Goal: Book appointment/travel/reservation

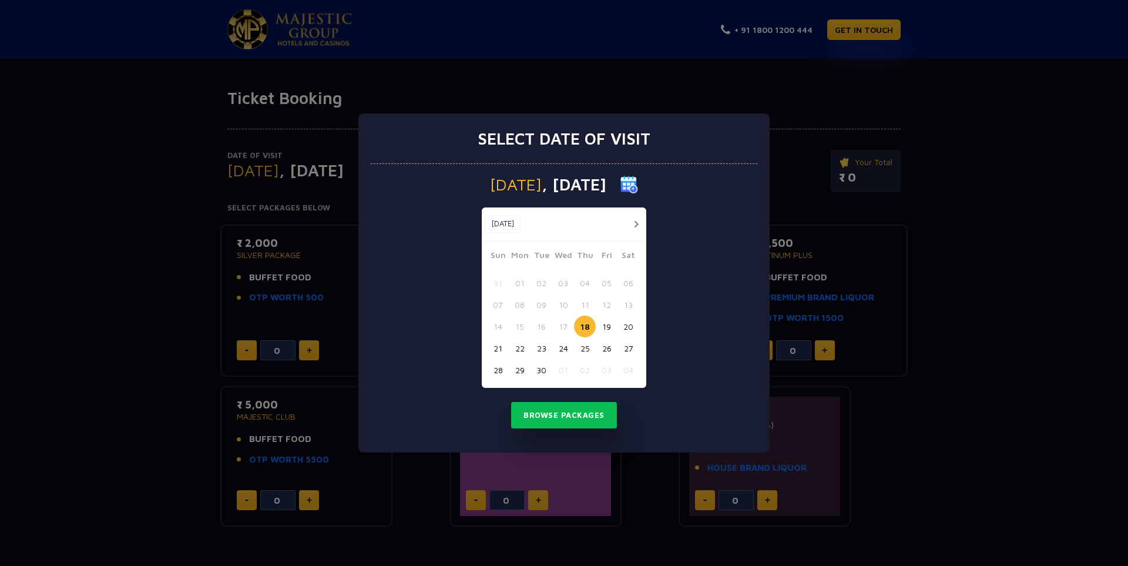
click at [1007, 259] on div "Select date of visit [DATE] [DATE] [DATE] Sun Mon Tue Wed Thu Fri Sat 31 01 02 …" at bounding box center [564, 283] width 1128 height 566
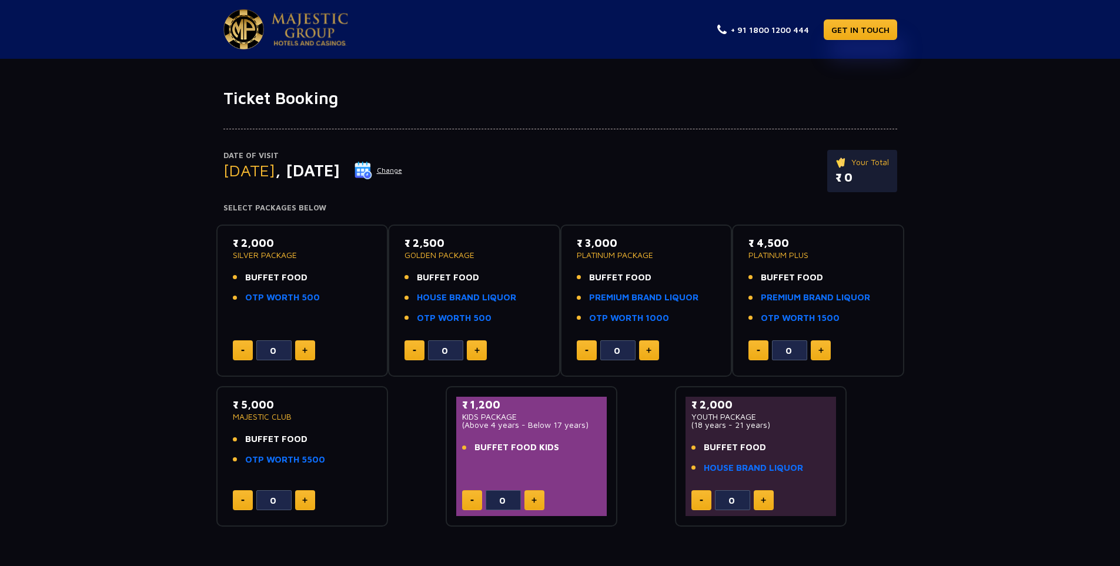
click at [301, 276] on span "BUFFET FOOD" at bounding box center [276, 278] width 62 height 14
click at [250, 246] on p "₹ 2,000" at bounding box center [302, 243] width 139 height 16
click at [306, 347] on img at bounding box center [304, 350] width 5 height 6
type input "1"
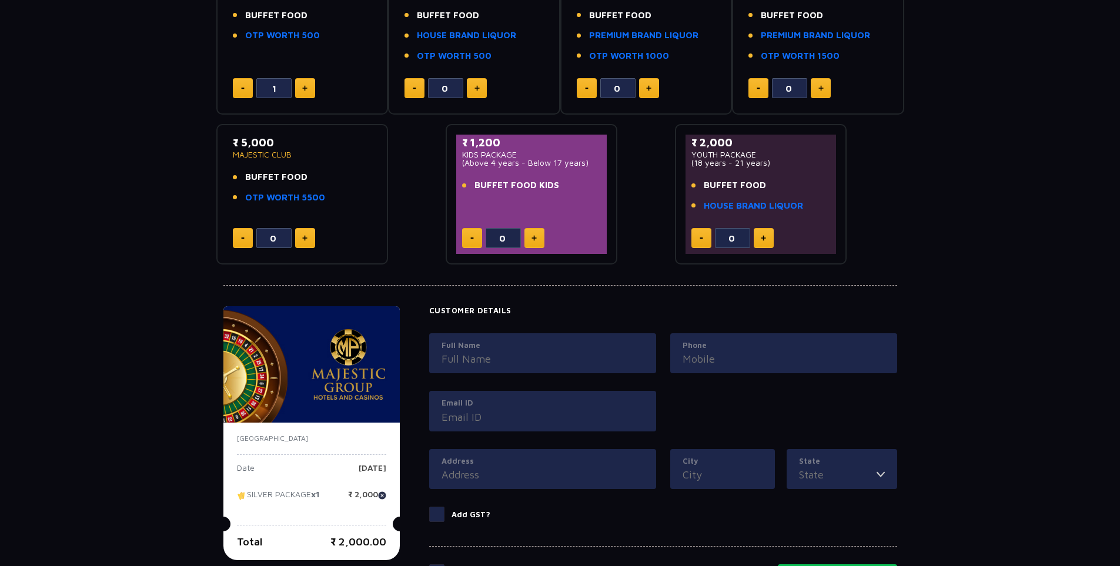
scroll to position [353, 0]
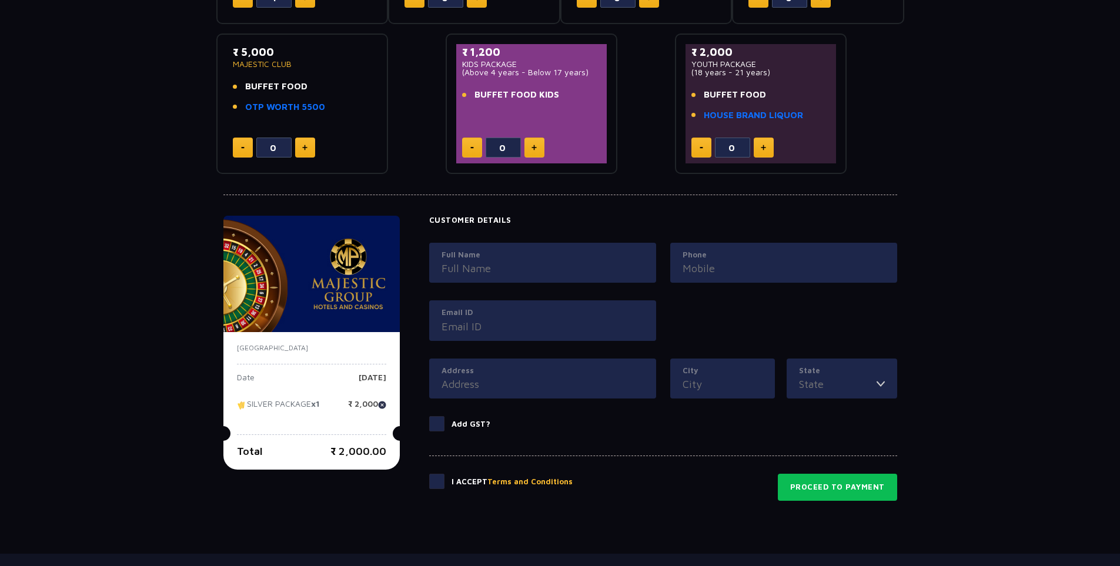
click at [477, 270] on input "Full Name" at bounding box center [542, 268] width 202 height 16
type input "[PERSON_NAME]"
type input "09019078752"
type input "[EMAIL_ADDRESS][DOMAIN_NAME]"
type input "[PERSON_NAME], [GEOGRAPHIC_DATA]"
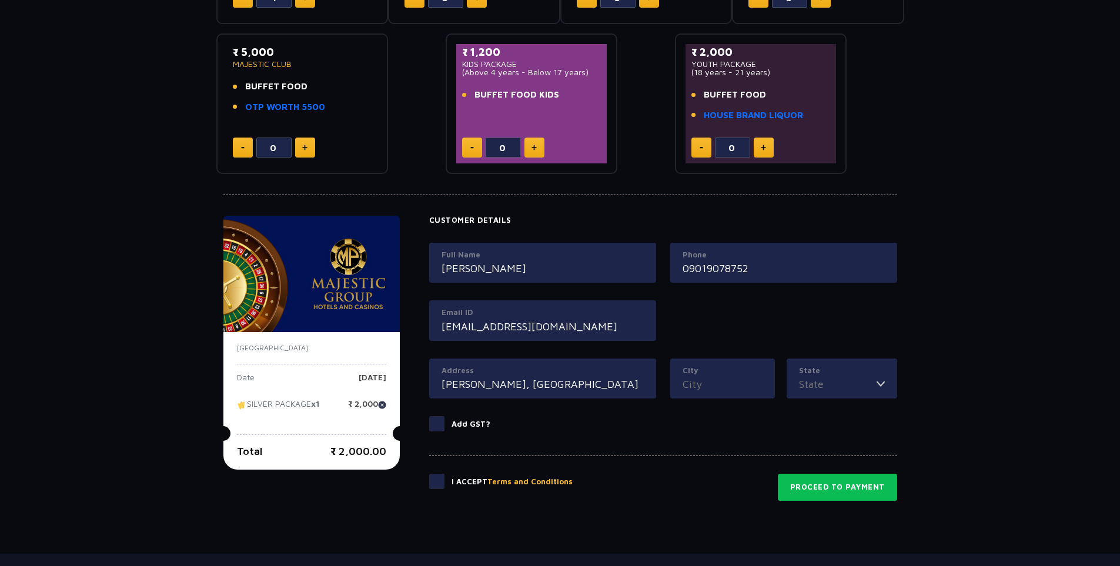
type input "Belgaum"
type input "[GEOGRAPHIC_DATA]"
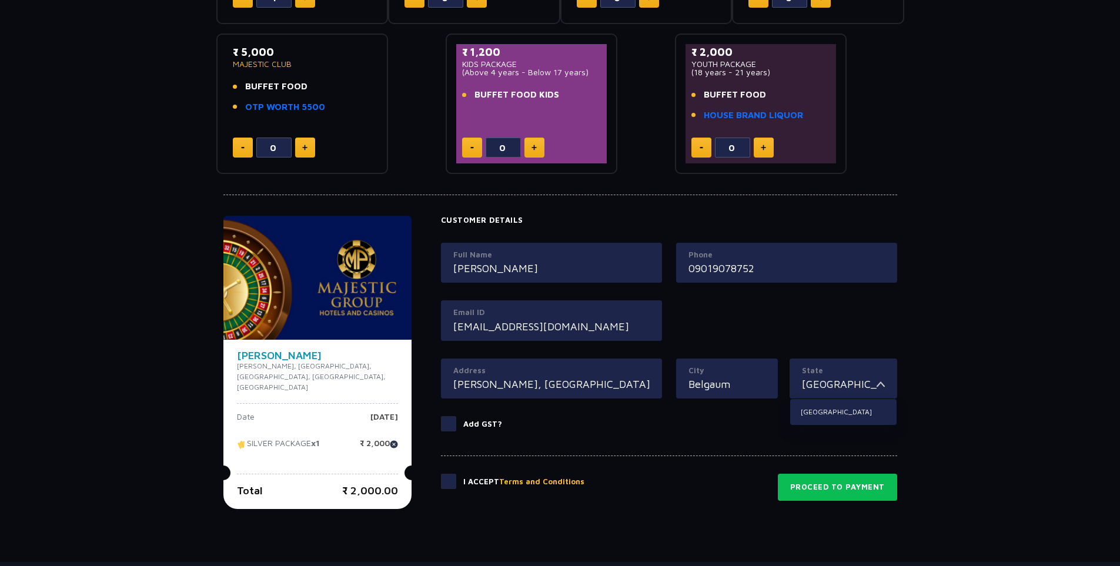
click at [695, 269] on input "09019078752" at bounding box center [786, 268] width 196 height 16
drag, startPoint x: 695, startPoint y: 269, endPoint x: 685, endPoint y: 270, distance: 10.1
click at [685, 270] on div "Phone [PHONE_NUMBER]" at bounding box center [786, 263] width 221 height 41
click at [694, 268] on input "09019078752" at bounding box center [786, 268] width 196 height 16
type input "9019078752"
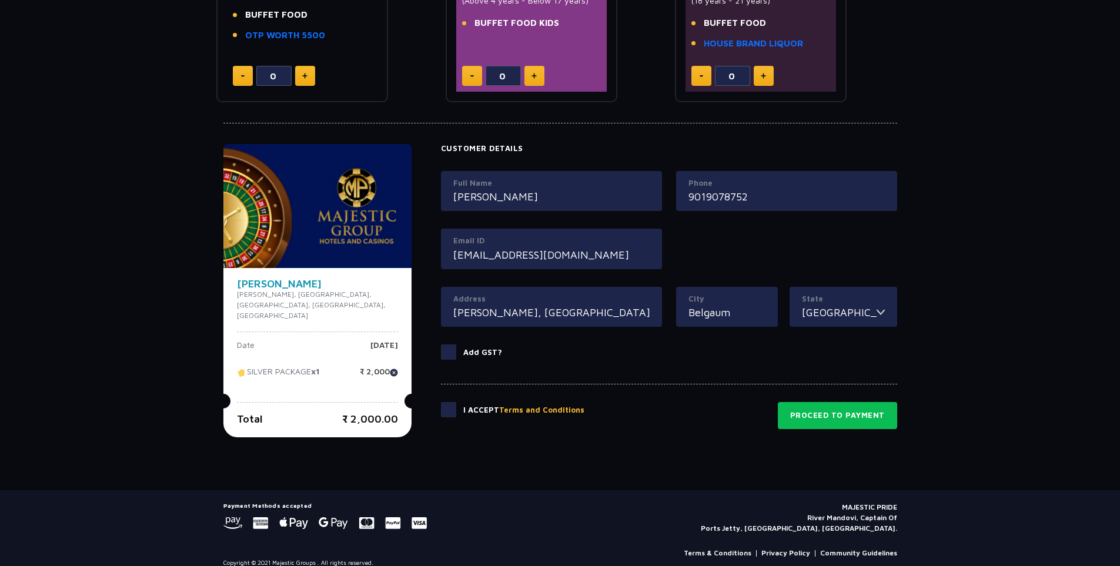
scroll to position [429, 0]
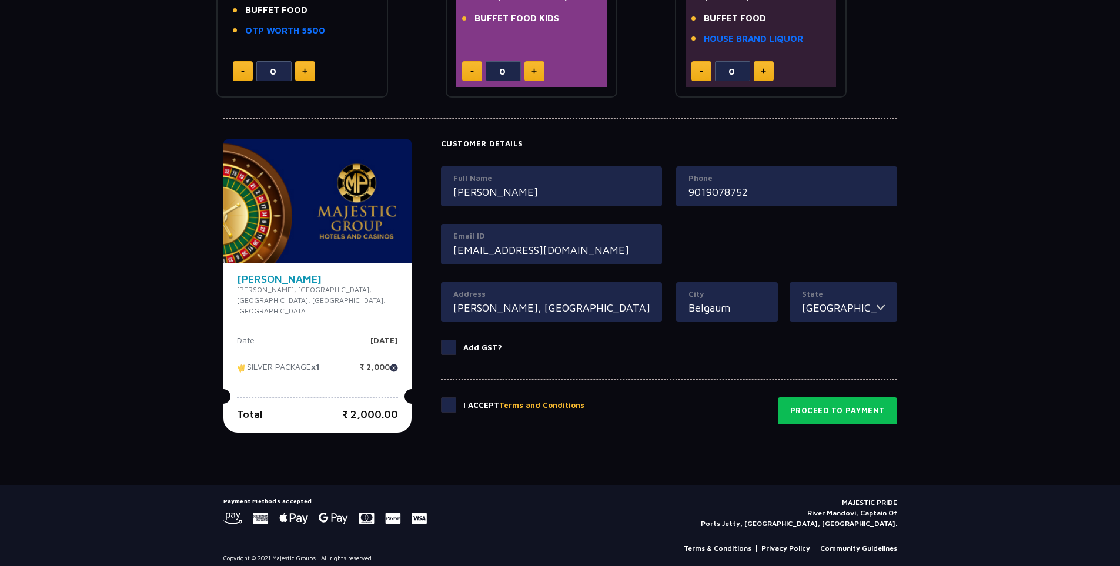
click at [452, 407] on span at bounding box center [448, 404] width 15 height 15
click at [0, 0] on input "checkbox" at bounding box center [0, 0] width 0 height 0
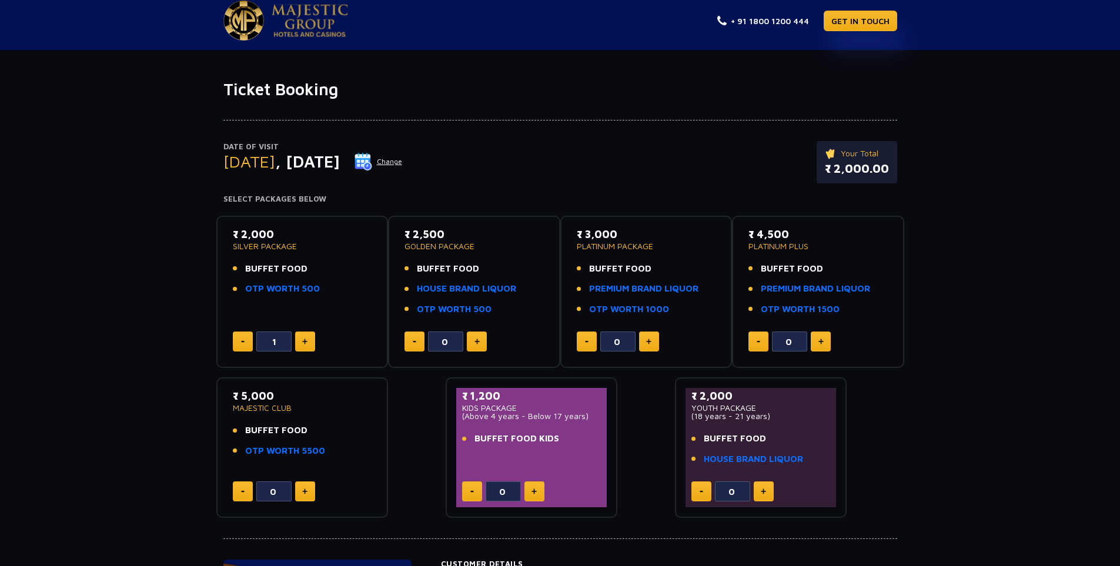
scroll to position [0, 0]
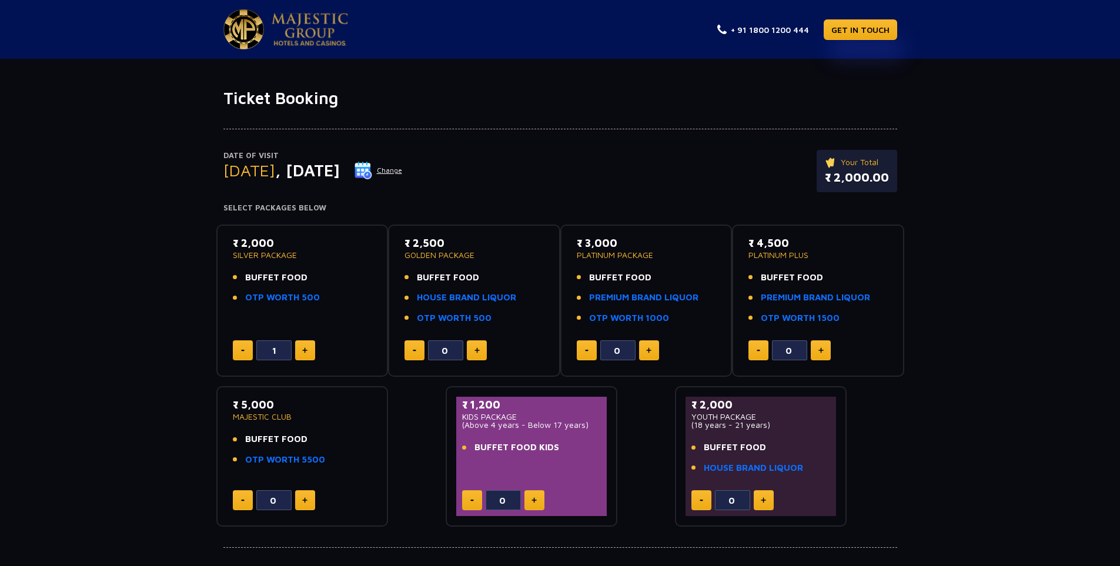
click at [403, 169] on button "Change" at bounding box center [378, 170] width 49 height 19
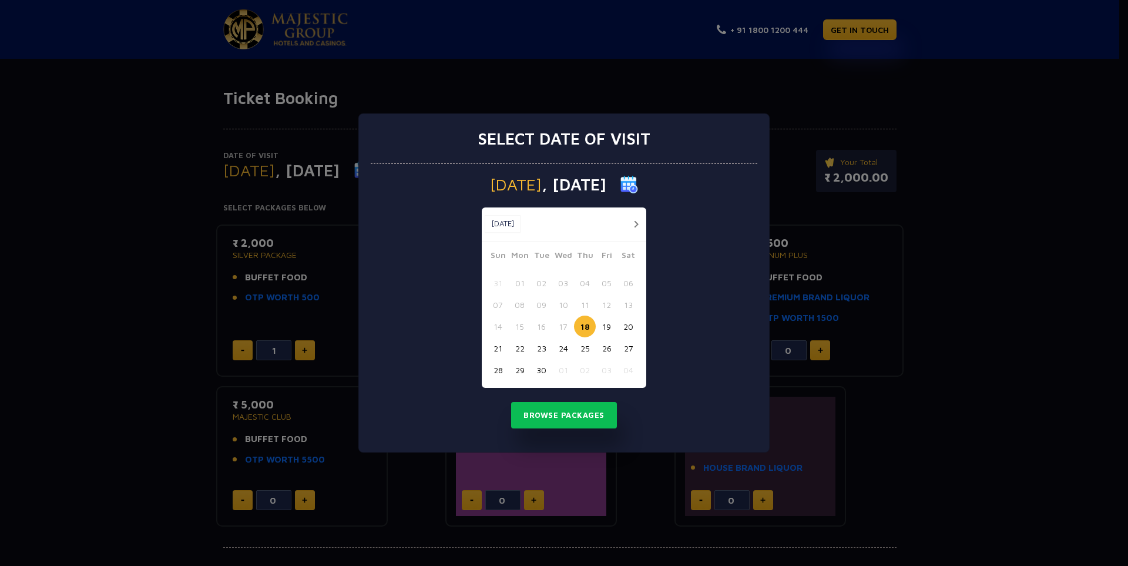
click at [629, 329] on button "20" at bounding box center [629, 327] width 22 height 22
click at [581, 419] on button "Browse Packages" at bounding box center [564, 415] width 106 height 27
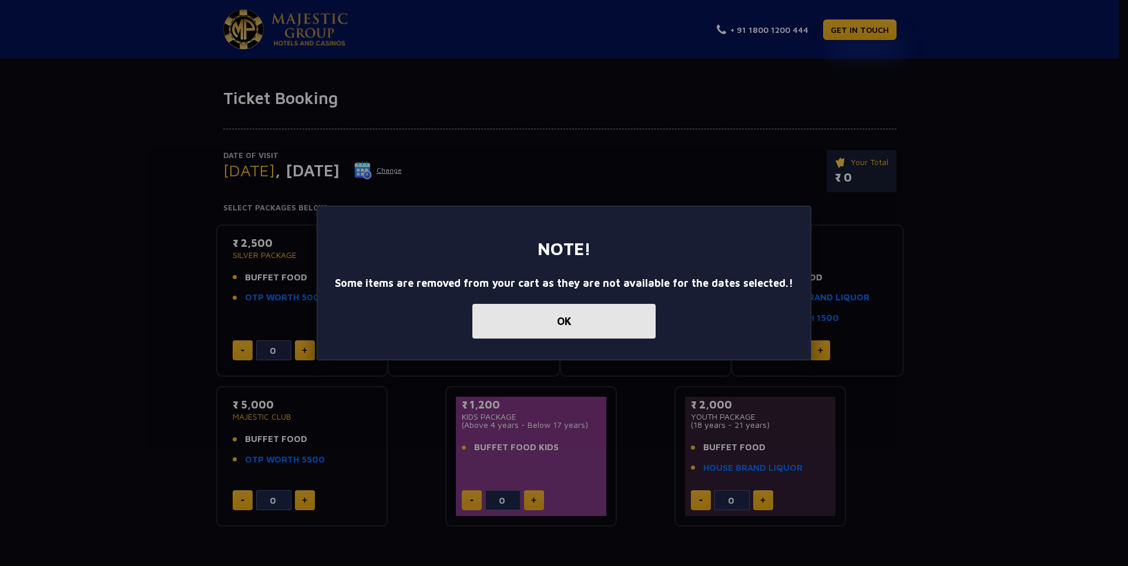
click at [620, 323] on button "OK" at bounding box center [564, 321] width 183 height 35
